Goal: Task Accomplishment & Management: Use online tool/utility

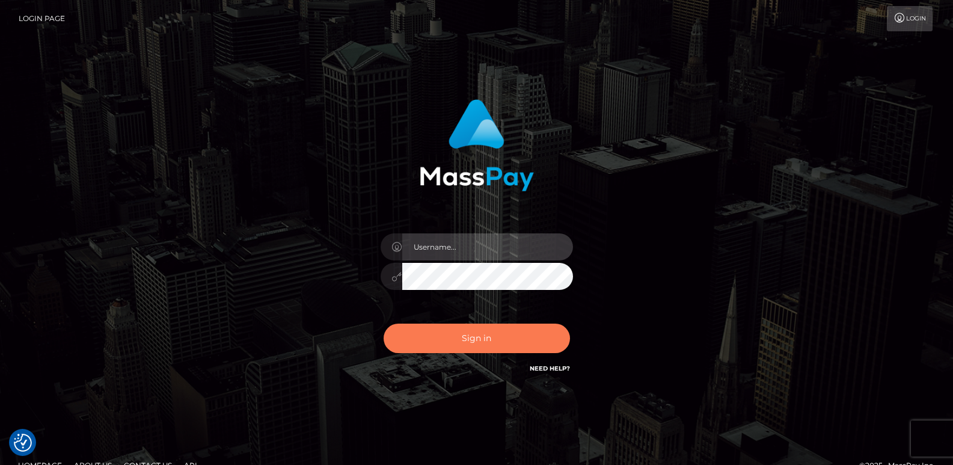
type input "[DOMAIN_NAME]"
click at [417, 347] on button "Sign in" at bounding box center [477, 338] width 186 height 29
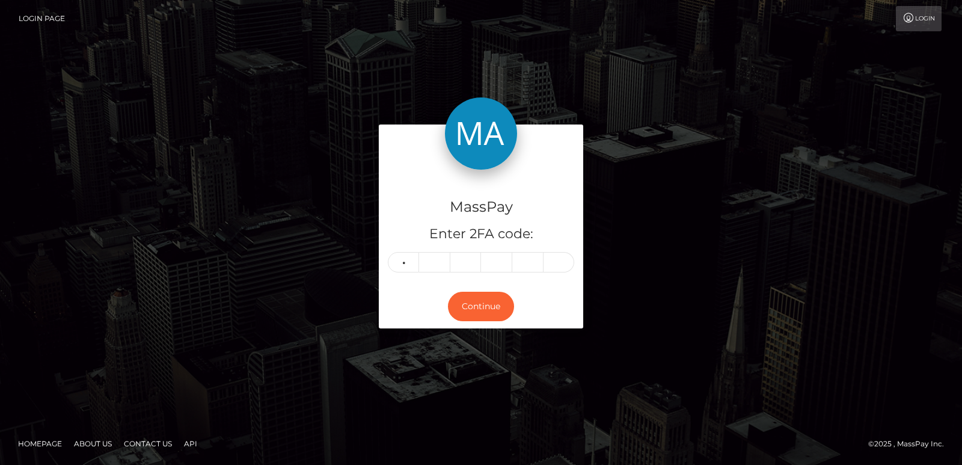
type input "3"
type input "8"
type input "2"
type input "4"
type input "5"
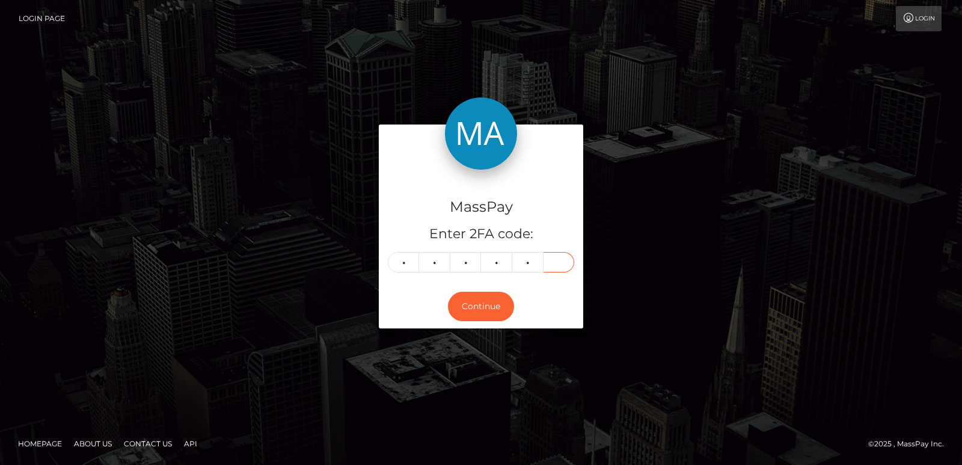
type input "2"
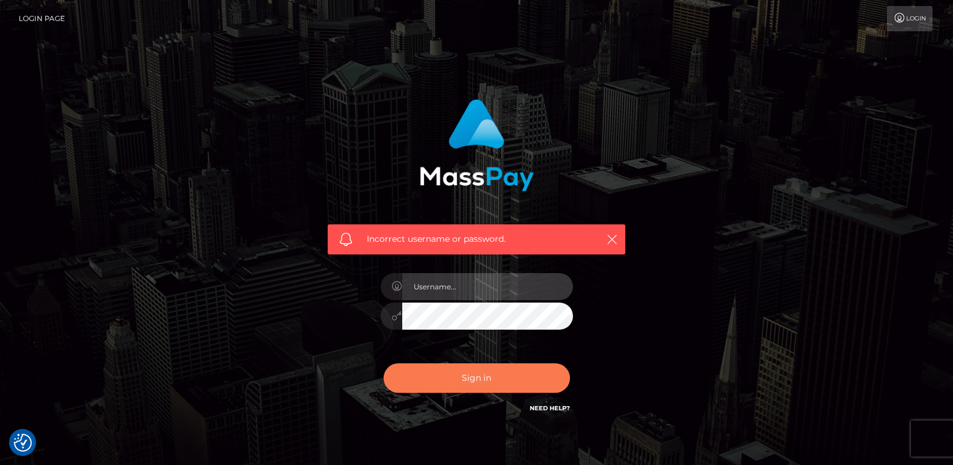
type input "ts2.es"
click at [423, 380] on button "Sign in" at bounding box center [477, 377] width 186 height 29
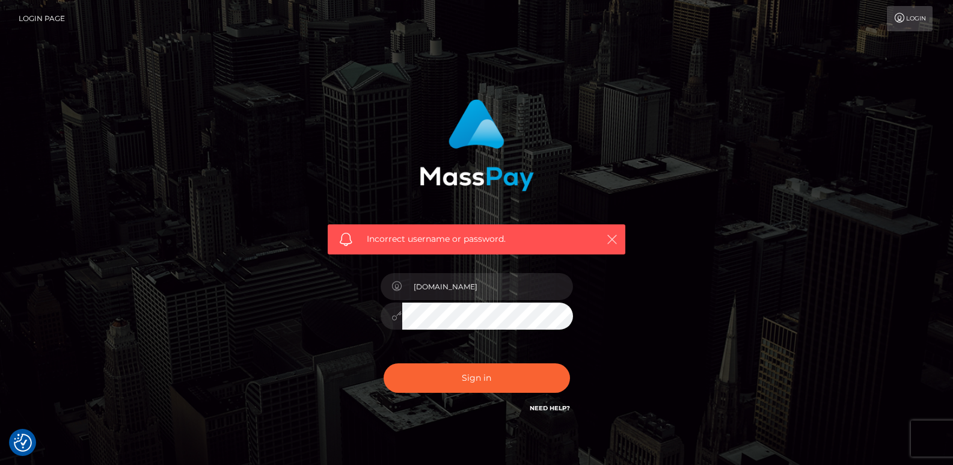
click at [615, 236] on icon "button" at bounding box center [612, 239] width 12 height 12
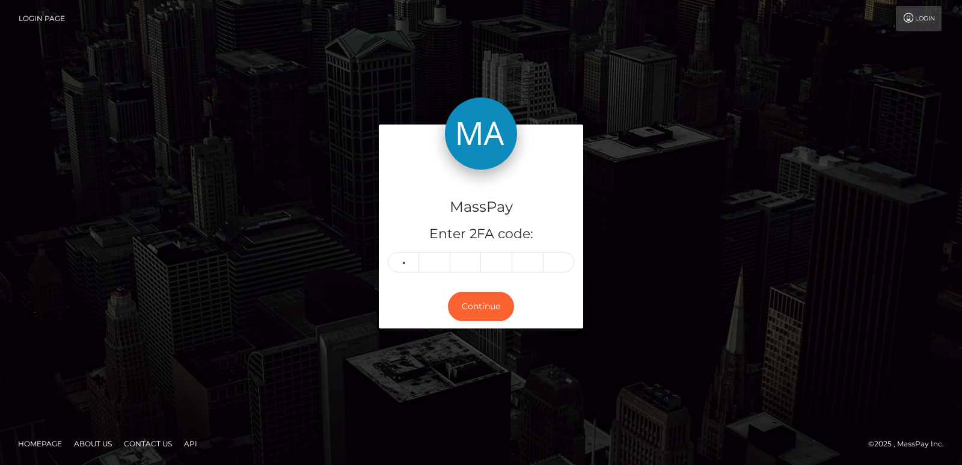
type input "1"
type input "6"
type input "1"
type input "8"
type input "1"
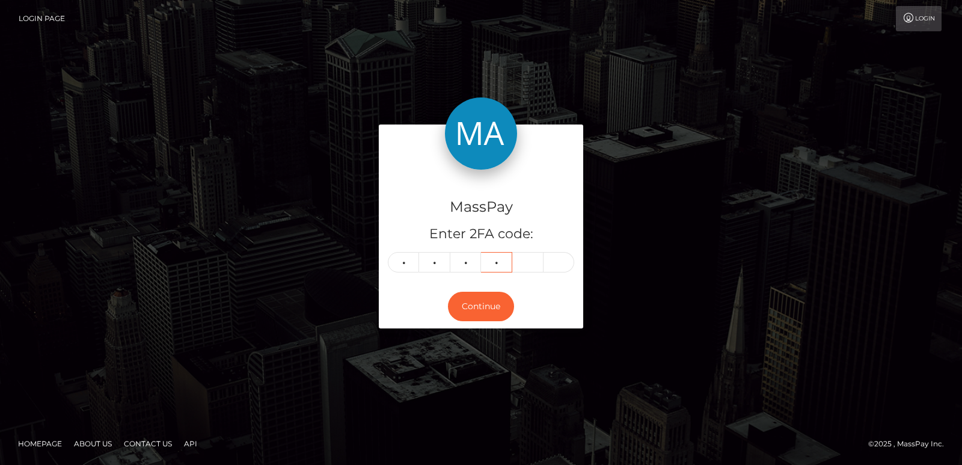
type input "4"
type input "5"
type input "2"
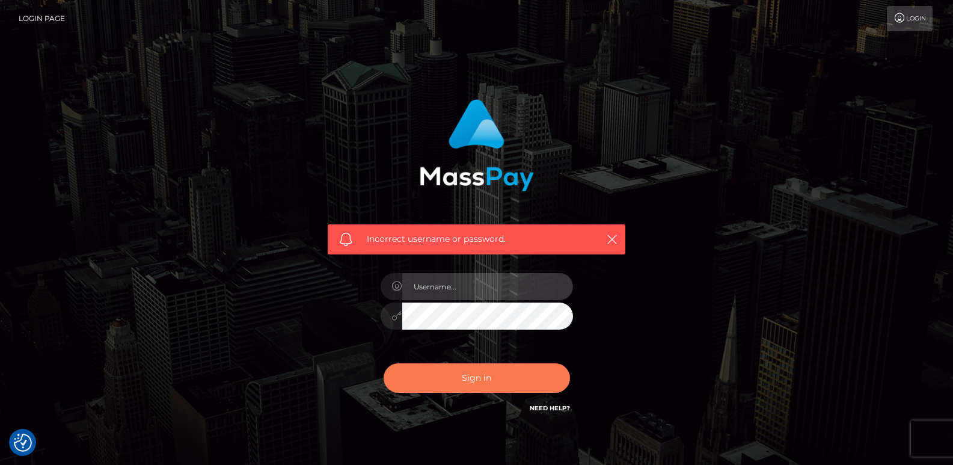
type input "[DOMAIN_NAME]"
click at [435, 374] on button "Sign in" at bounding box center [477, 377] width 186 height 29
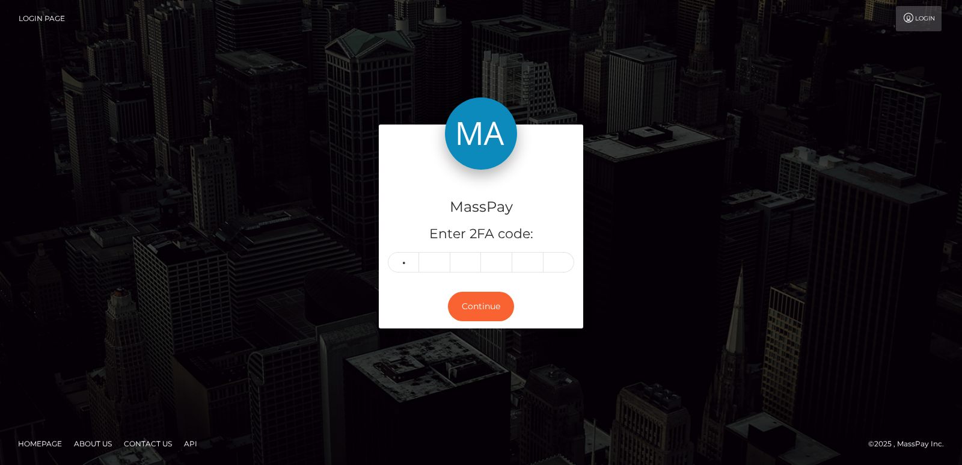
type input "3"
type input "4"
type input "0"
type input "2"
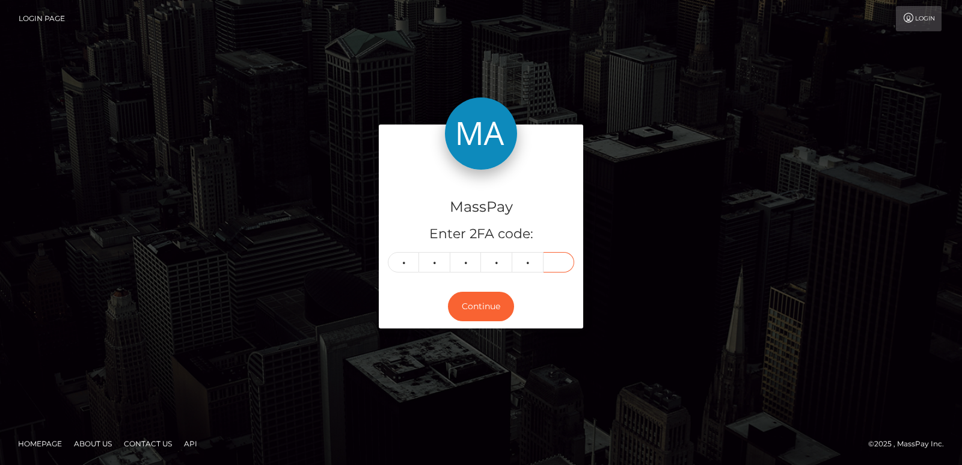
type input "1"
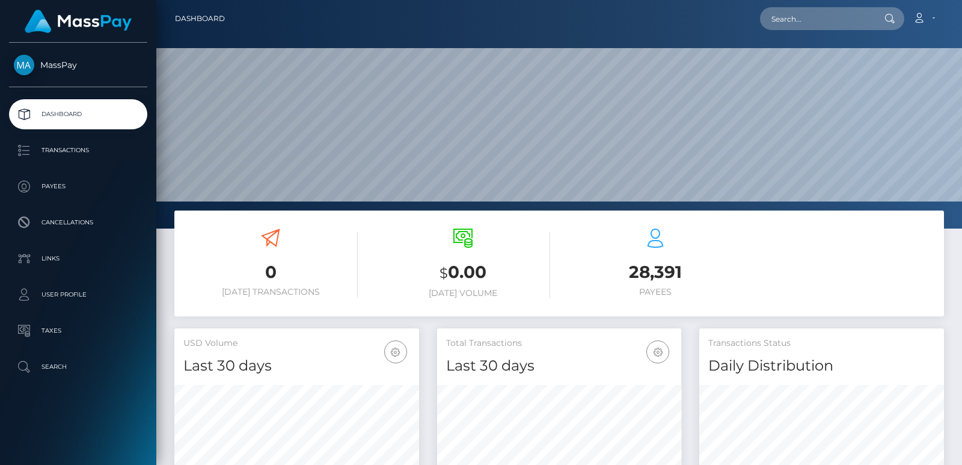
scroll to position [214, 244]
click at [811, 15] on input "text" at bounding box center [816, 18] width 113 height 23
paste input "[EMAIL_ADDRESS][DOMAIN_NAME]"
type input "[EMAIL_ADDRESS][DOMAIN_NAME]"
click at [803, 26] on input "yuji.aoook@gmail.com" at bounding box center [816, 18] width 113 height 23
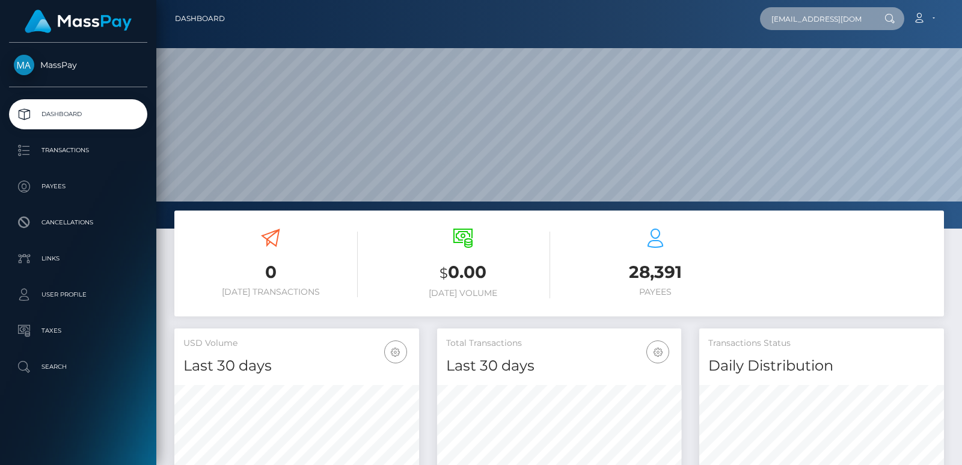
click at [803, 26] on input "yuji.aoook@gmail.com" at bounding box center [816, 18] width 113 height 23
paste input "nguyenhoa6623@gmail.com"
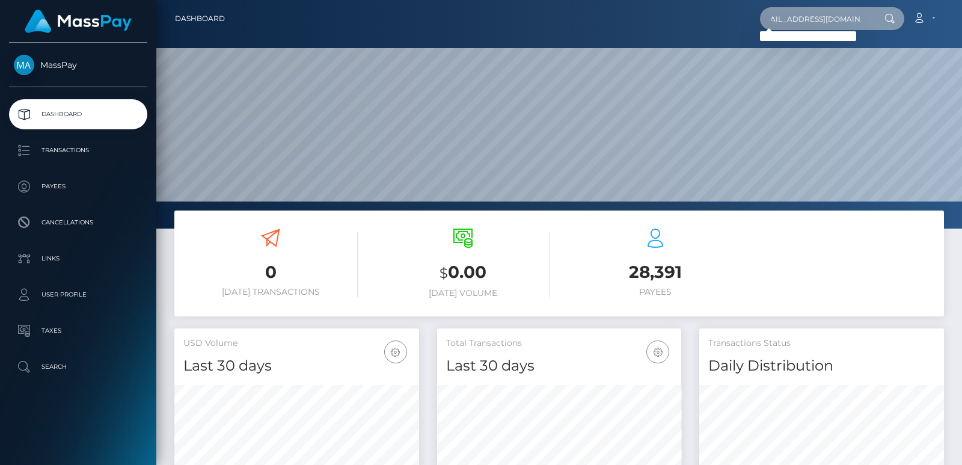
type input "nguyenhoa6623@gmail.com"
click at [848, 11] on input "nguyenhoa6623@gmail.com" at bounding box center [816, 18] width 113 height 23
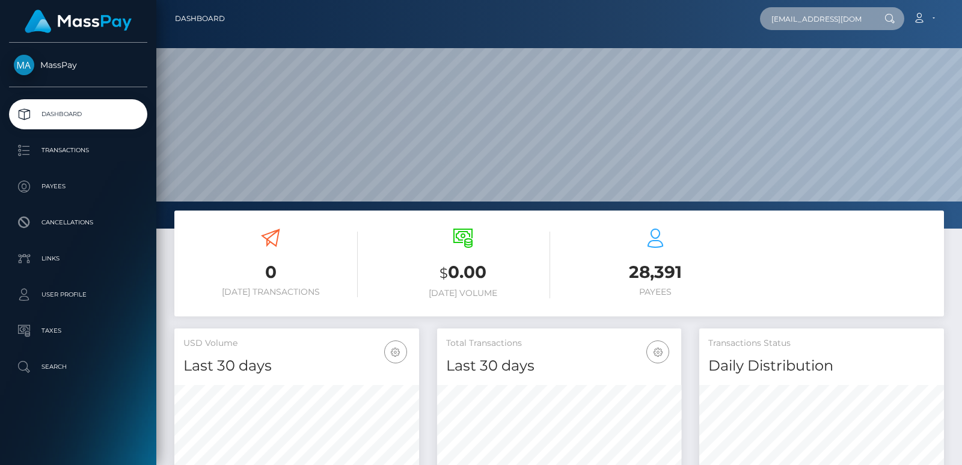
click at [848, 11] on input "nguyenhoa6623@gmail.com" at bounding box center [816, 18] width 113 height 23
paste input "destinylafazia7@gmail.com"
type input "destinylafazia7@gmail.com"
